Goal: Navigation & Orientation: Find specific page/section

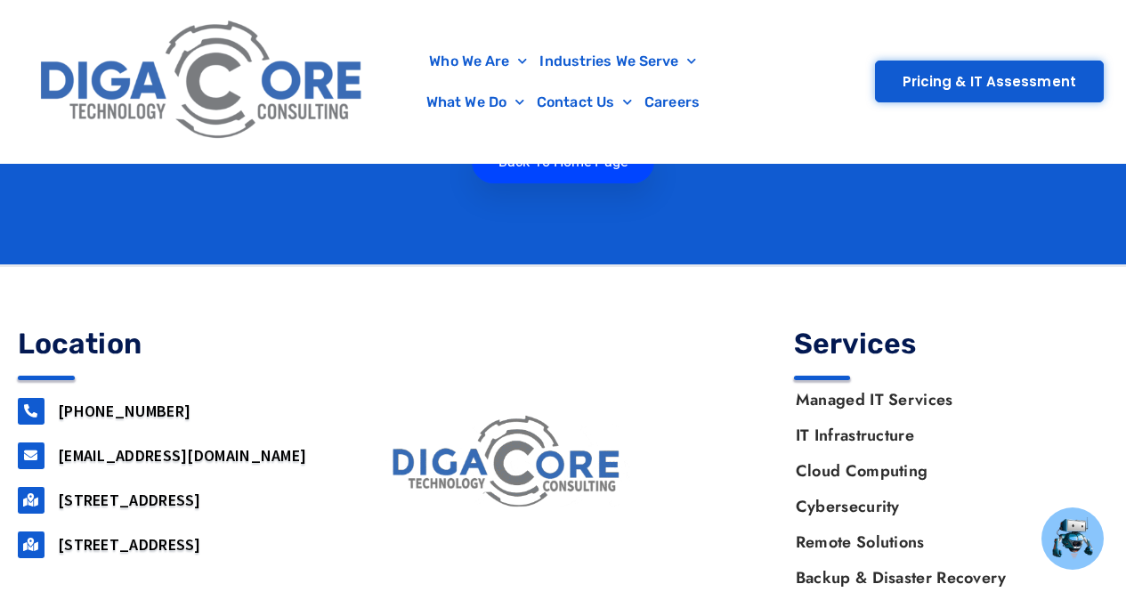
scroll to position [799, 0]
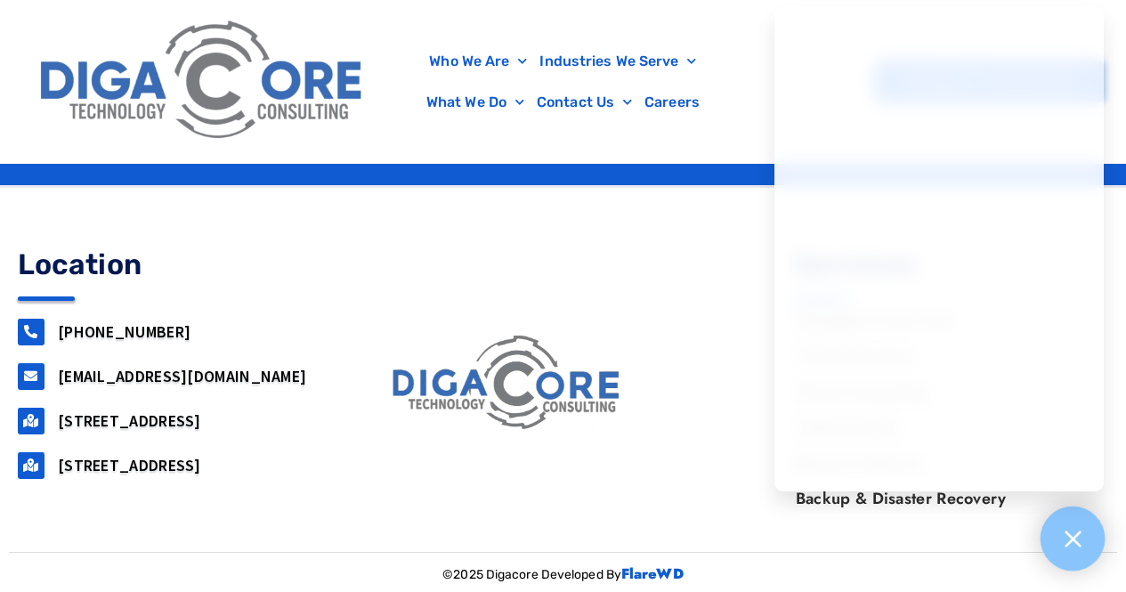
drag, startPoint x: 1084, startPoint y: 545, endPoint x: 1061, endPoint y: 568, distance: 32.7
click at [1084, 545] on div at bounding box center [1072, 538] width 65 height 65
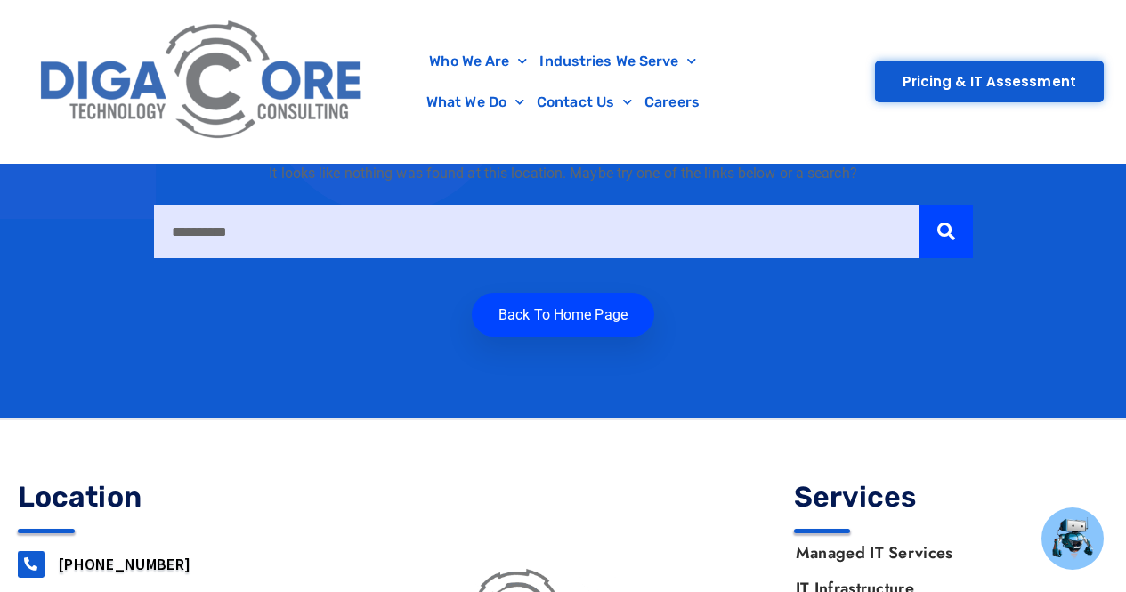
scroll to position [532, 0]
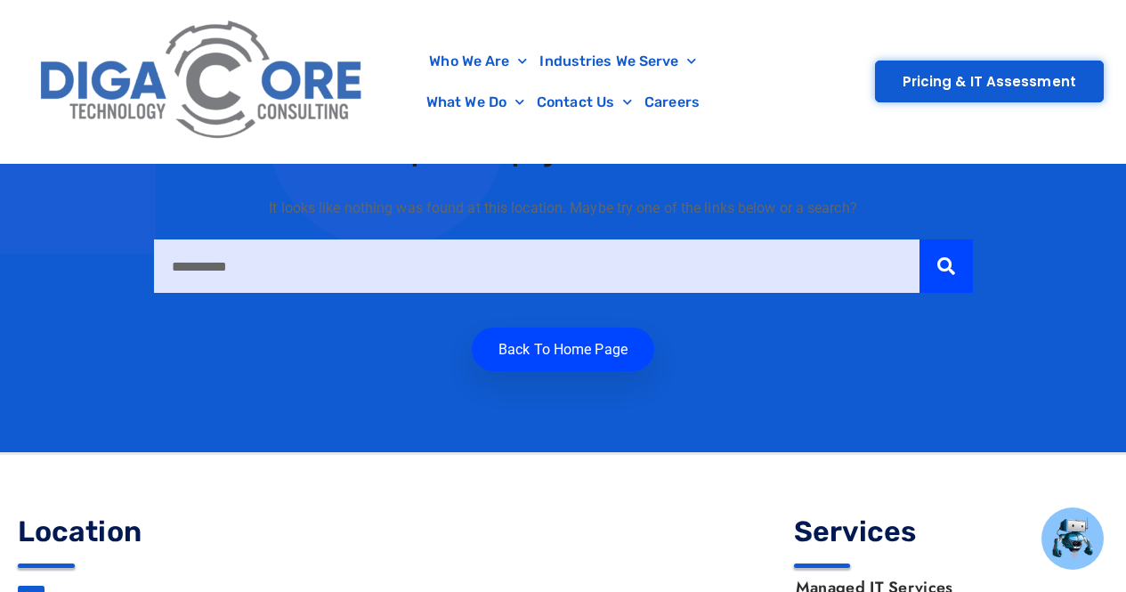
click at [221, 46] on img at bounding box center [202, 81] width 343 height 145
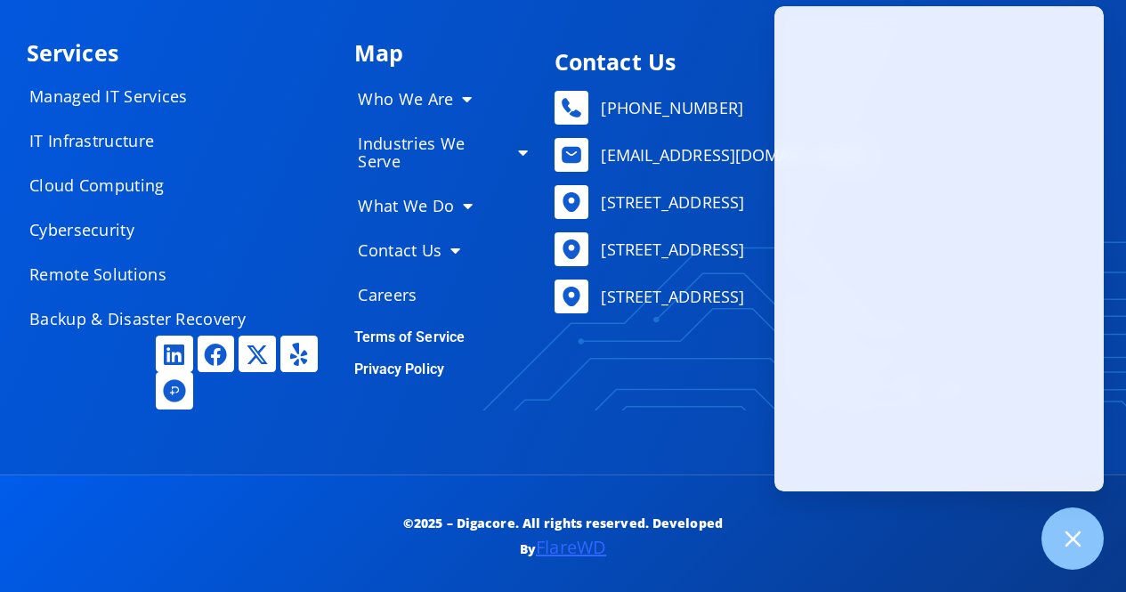
scroll to position [8668, 0]
click at [411, 329] on link "Terms of Service" at bounding box center [409, 336] width 111 height 17
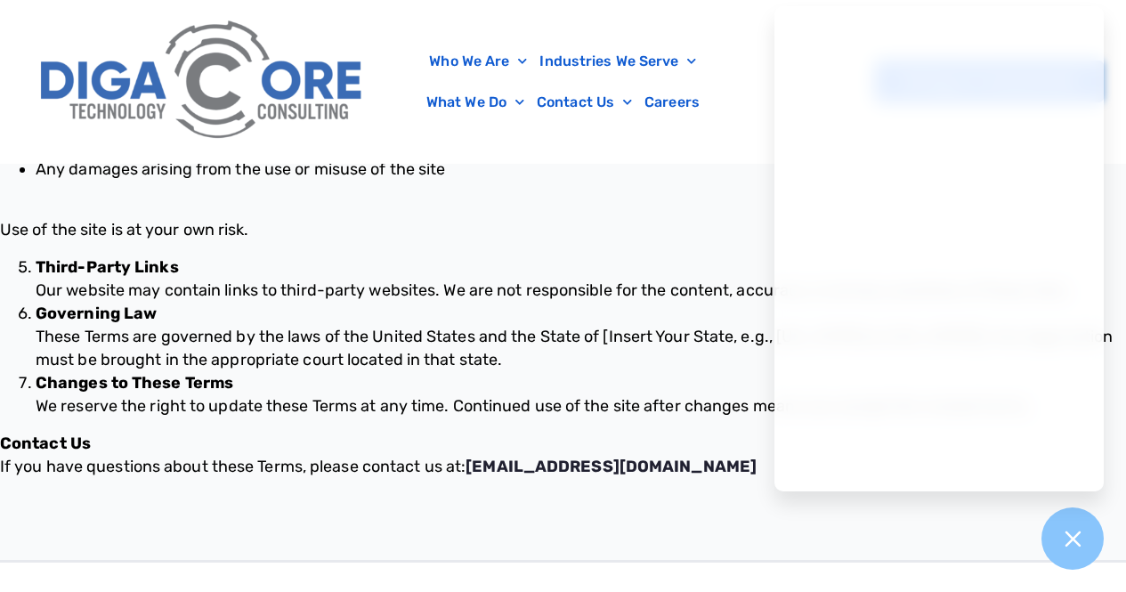
scroll to position [1436, 0]
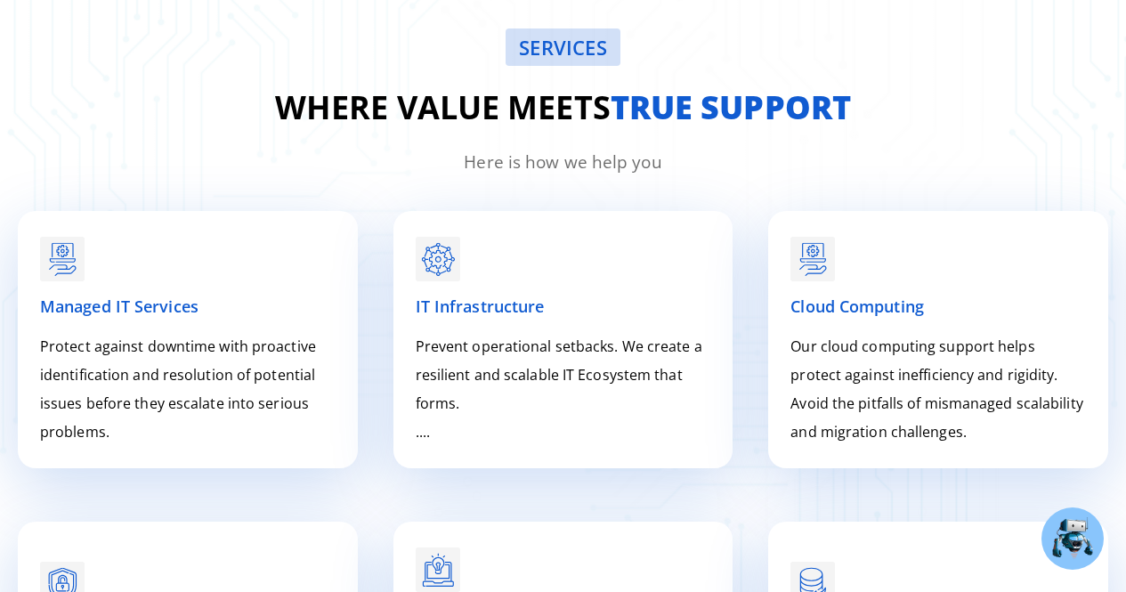
scroll to position [8024, 0]
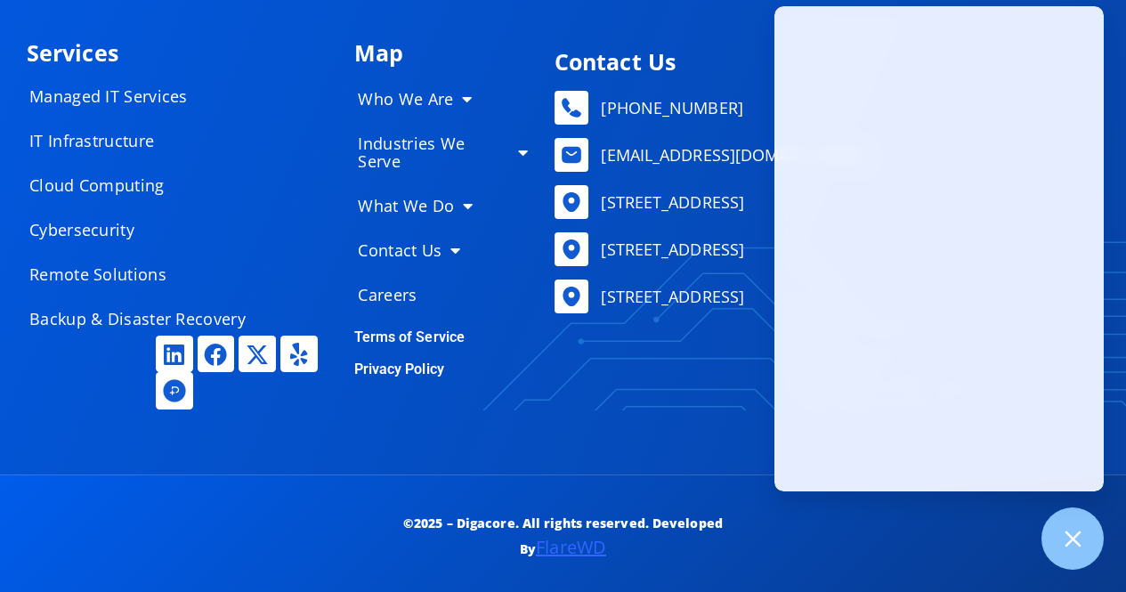
click at [413, 368] on link "Privacy Policy" at bounding box center [399, 368] width 90 height 17
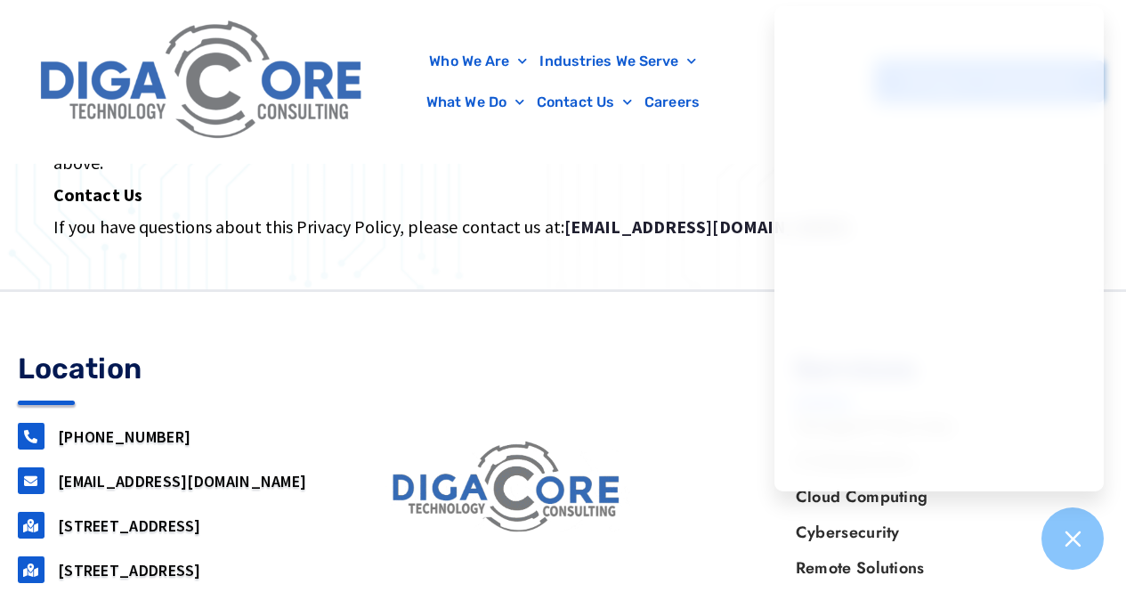
scroll to position [1774, 0]
